Goal: Transaction & Acquisition: Purchase product/service

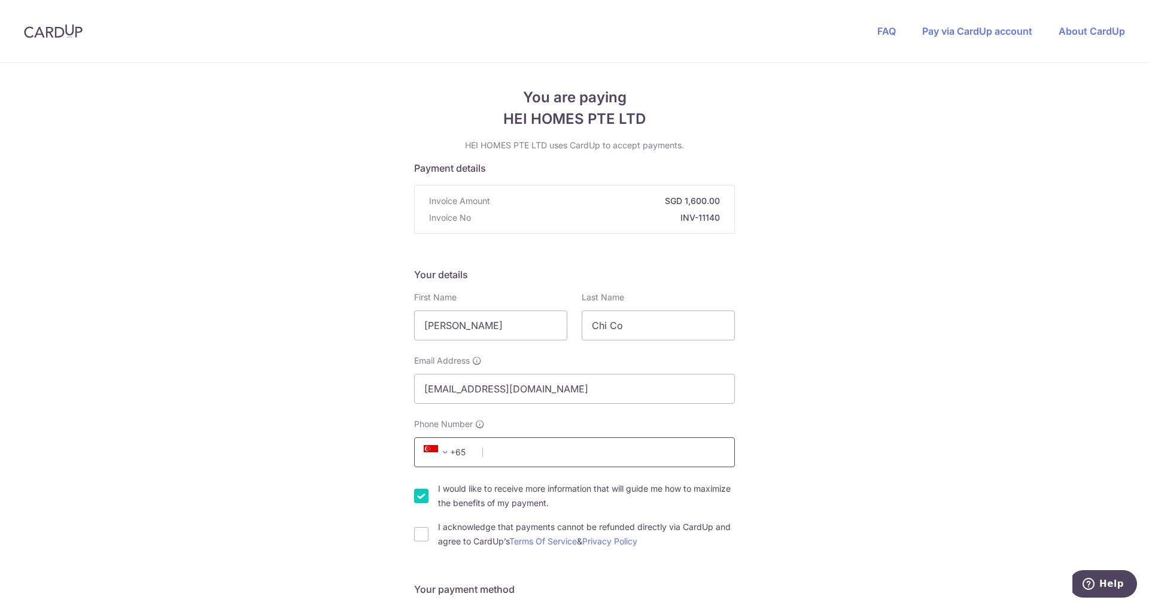
click at [520, 447] on input "Phone Number" at bounding box center [574, 452] width 321 height 30
type input "81323421"
click at [425, 541] on input "I acknowledge that payments cannot be refunded directly via CardUp and agree to…" at bounding box center [421, 534] width 14 height 14
checkbox input "true"
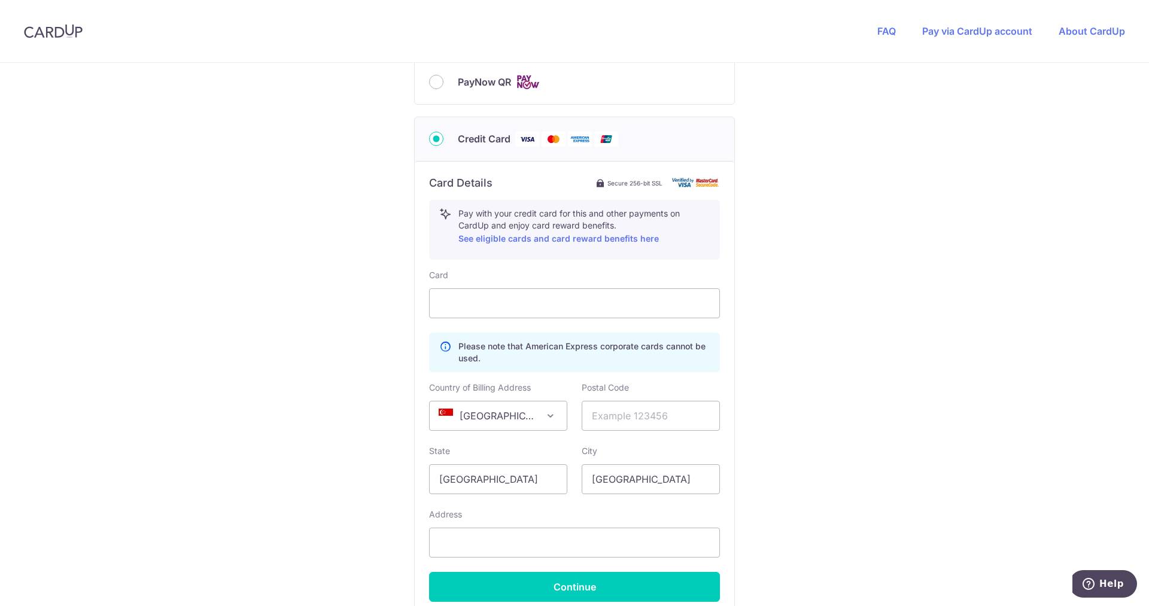
scroll to position [545, 0]
click at [439, 86] on input "PayNow QR" at bounding box center [436, 83] width 14 height 14
radio input "true"
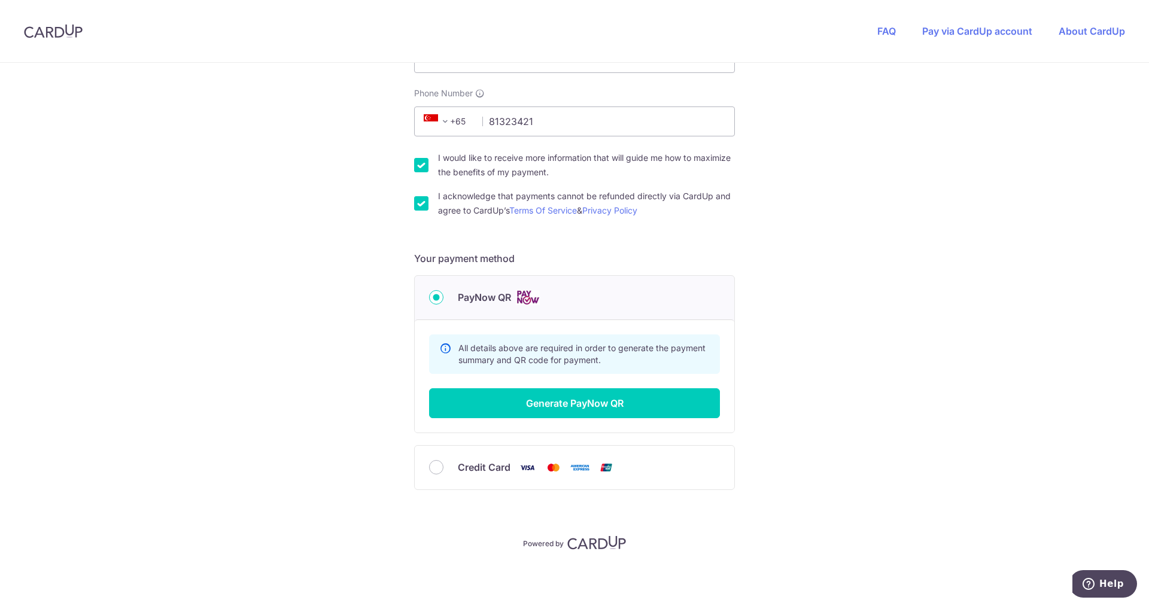
scroll to position [331, 0]
click at [604, 402] on button "Generate PayNow QR" at bounding box center [574, 403] width 291 height 30
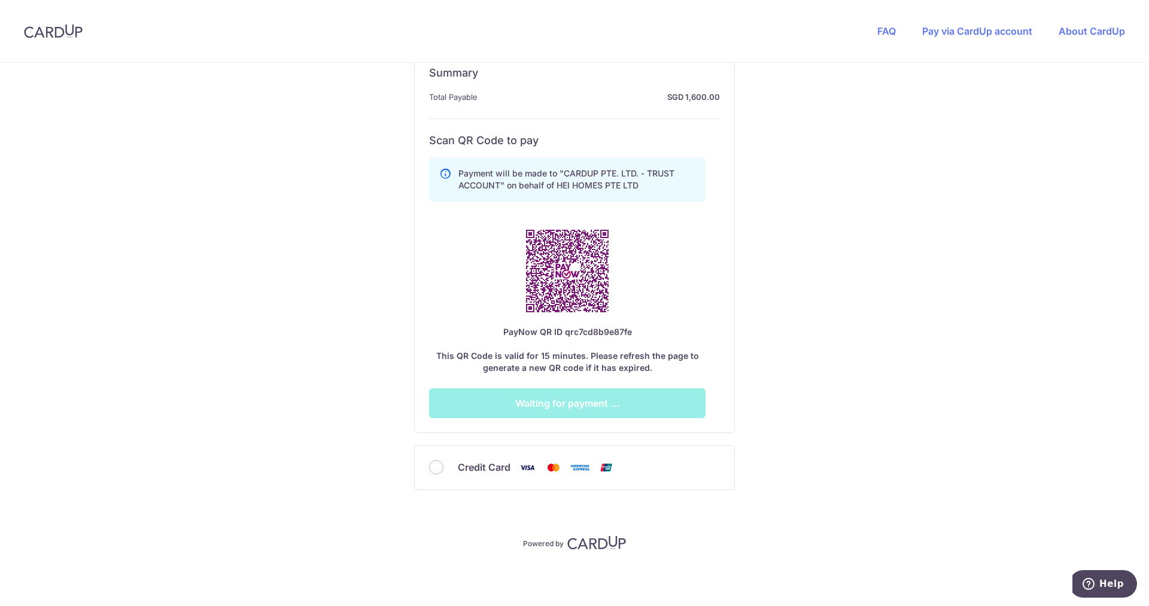
scroll to position [600, 0]
